Goal: Task Accomplishment & Management: Complete application form

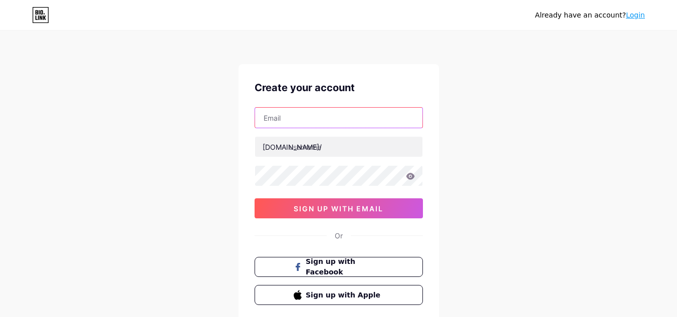
click at [300, 111] on input "text" at bounding box center [338, 118] width 167 height 20
type input "[EMAIL_ADDRESS][DOMAIN_NAME]"
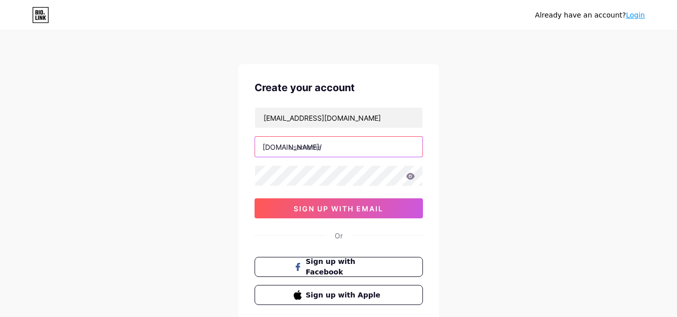
click at [334, 145] on input "text" at bounding box center [338, 147] width 167 height 20
paste input "whataburgermenu prices​"
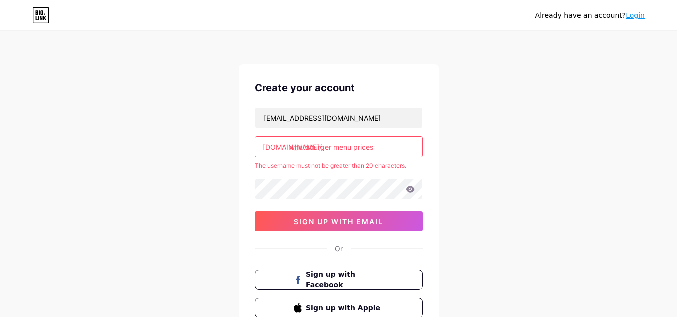
click at [352, 147] on input "whataburger menu prices​" at bounding box center [338, 147] width 167 height 20
type input "whataburger men prices​"
click at [633, 16] on link "Login" at bounding box center [635, 15] width 19 height 8
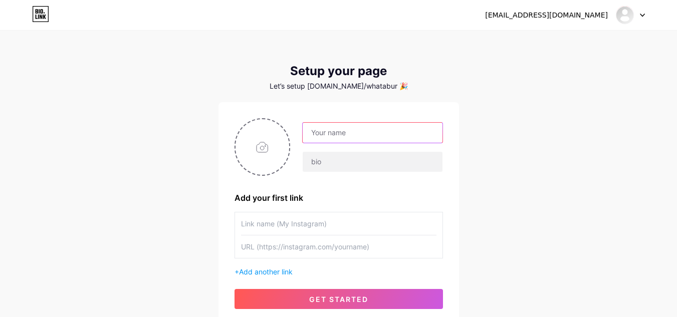
click at [345, 132] on input "text" at bounding box center [372, 133] width 139 height 20
